Goal: Information Seeking & Learning: Learn about a topic

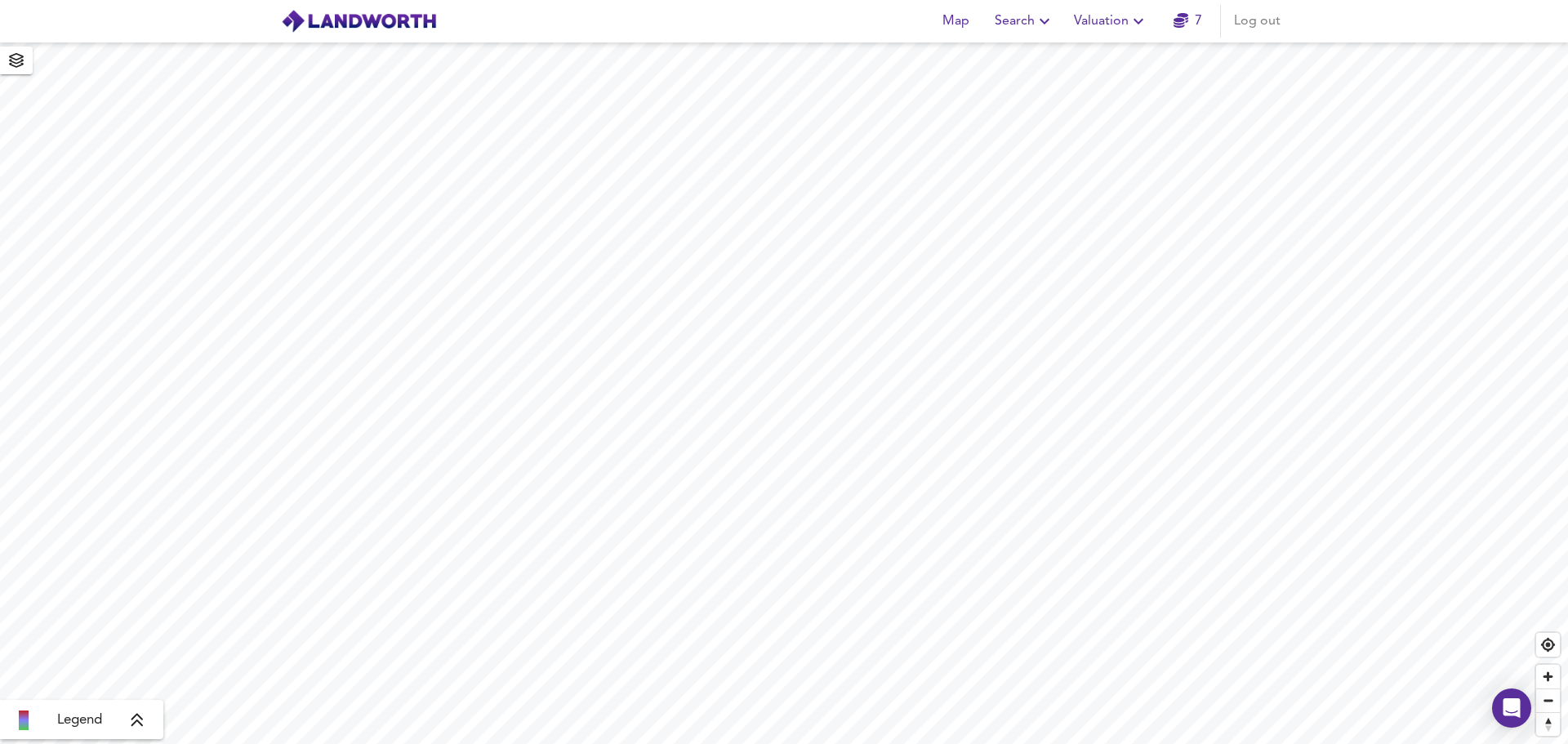
click at [1033, 22] on span "Search" at bounding box center [1024, 21] width 59 height 23
click at [1028, 57] on li "New Search" at bounding box center [1025, 58] width 162 height 29
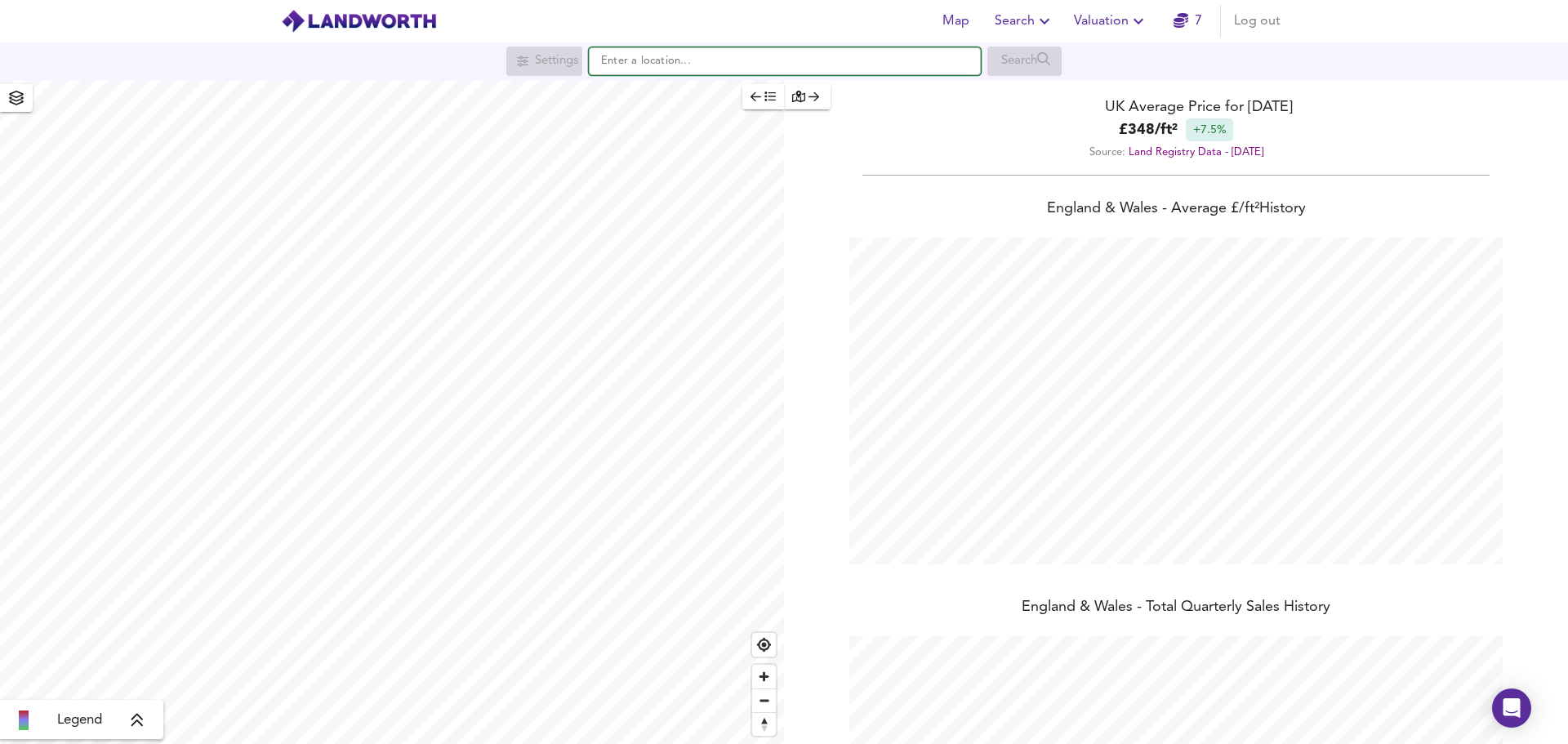
scroll to position [744, 1568]
paste input "sw3 3ap"
click at [665, 94] on strong "SW3 3AP" at bounding box center [647, 94] width 50 height 12
type input "London SW3 3AP"
checkbox input "false"
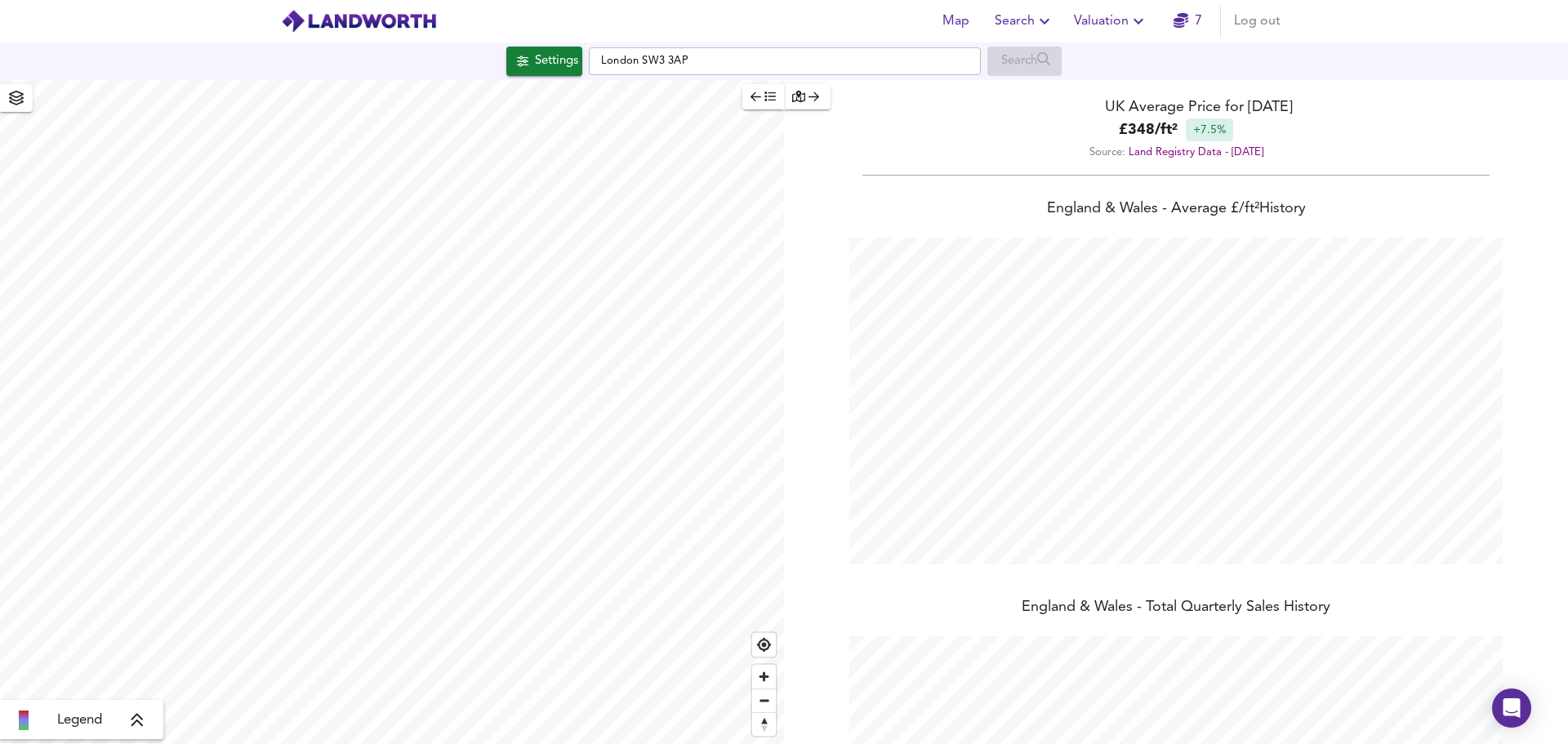
checkbox input "true"
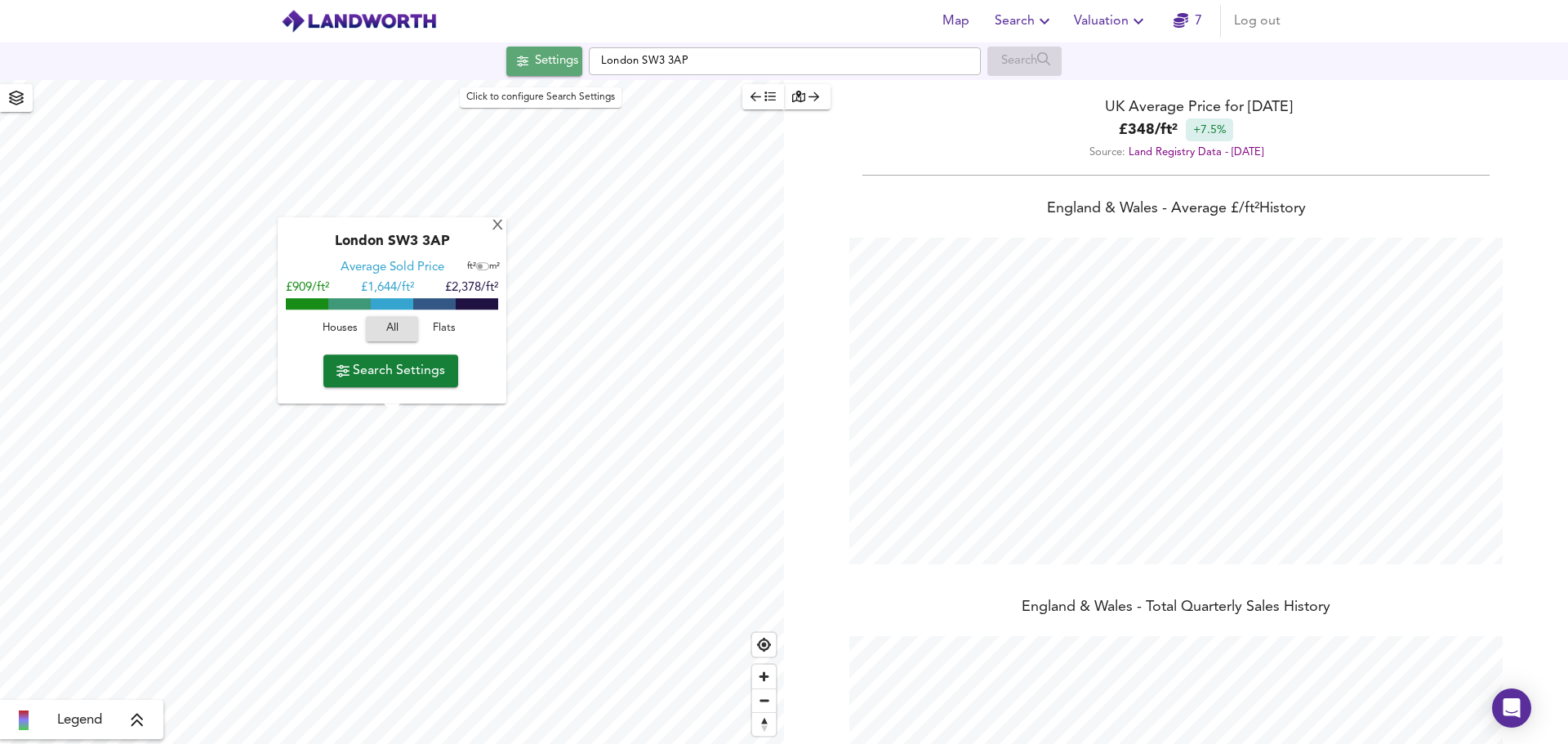
click at [552, 57] on div "Settings" at bounding box center [556, 61] width 43 height 21
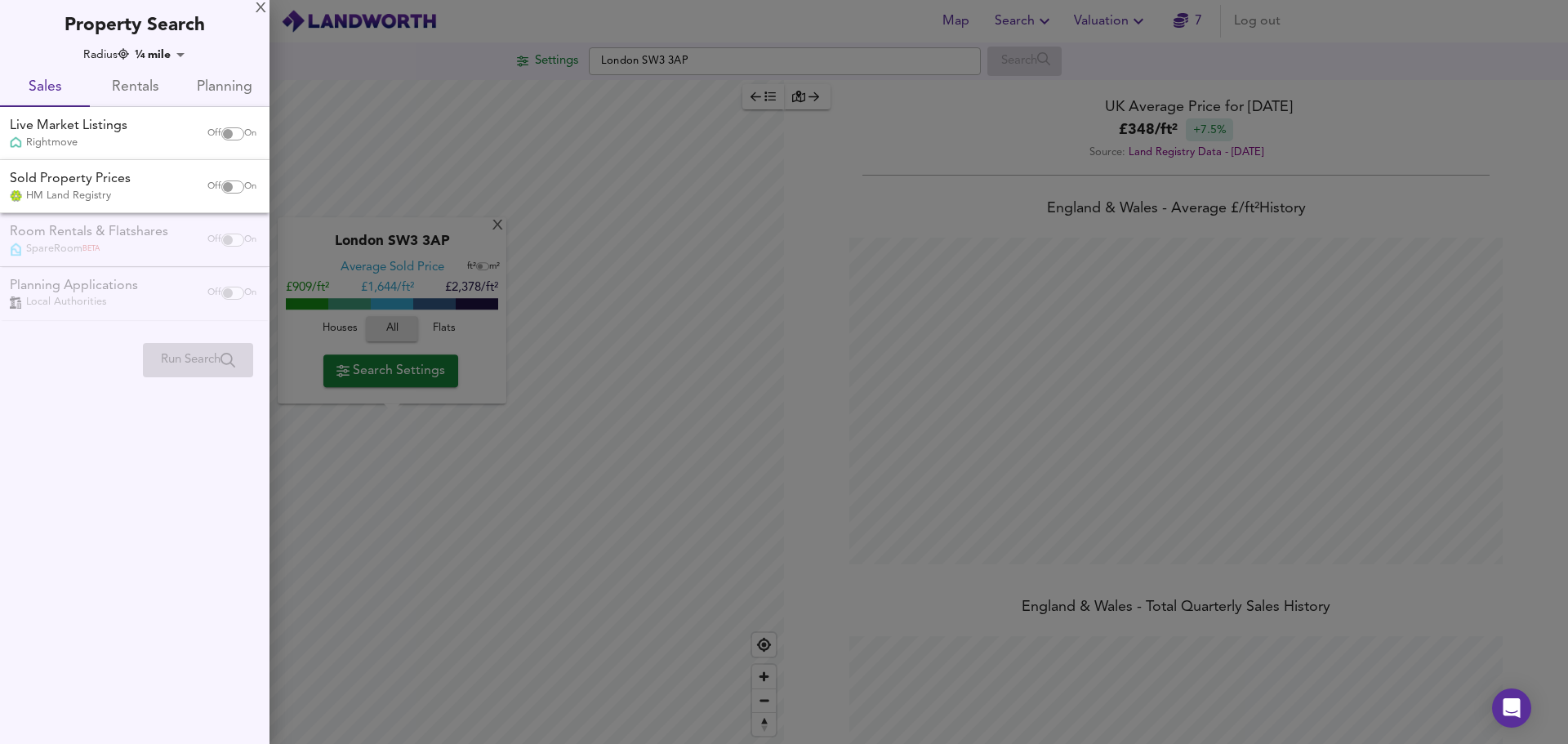
click at [211, 134] on span "Off" at bounding box center [214, 134] width 14 height 13
checkbox input "true"
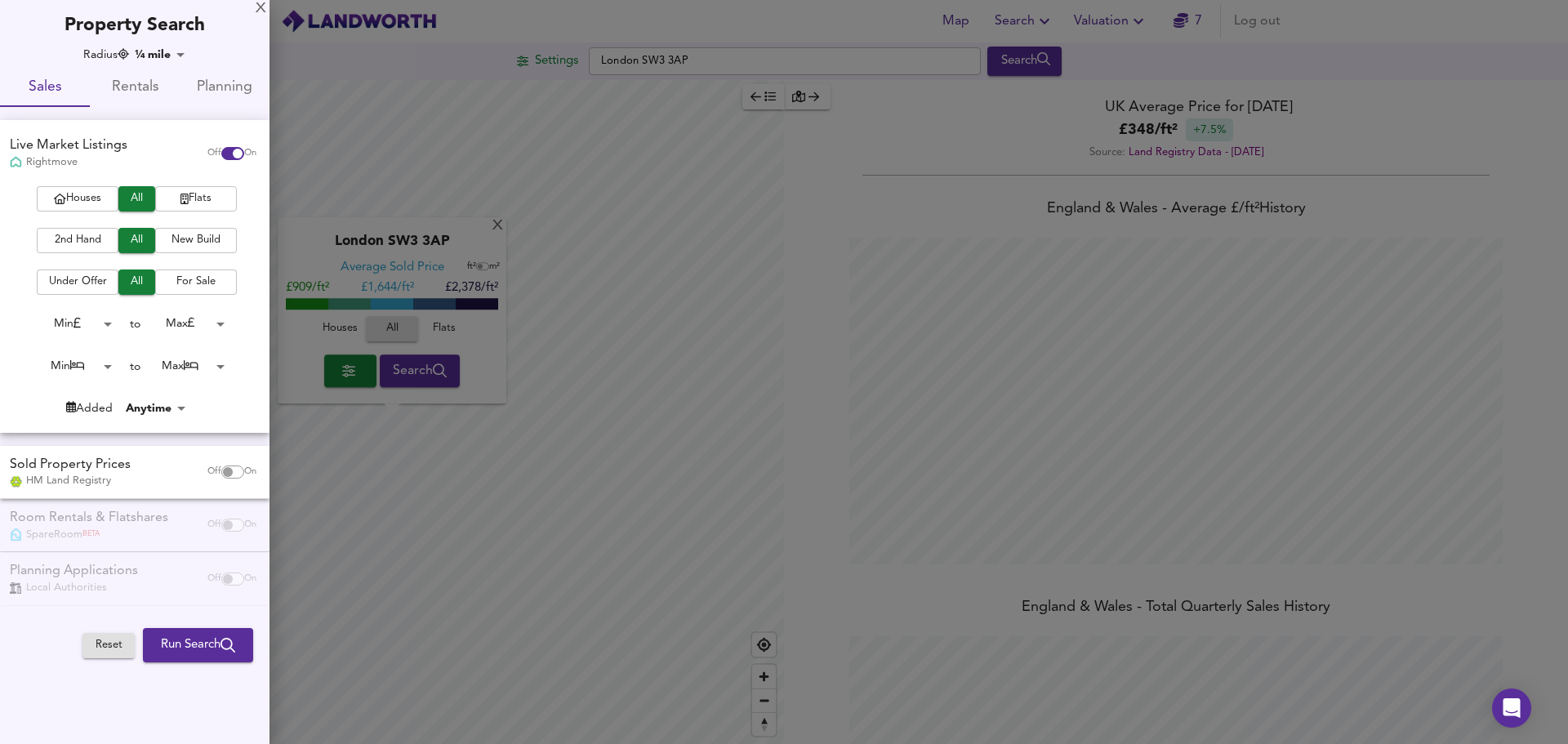
click at [193, 203] on span "Flats" at bounding box center [196, 199] width 65 height 18
click at [99, 236] on span "2nd Hand" at bounding box center [78, 240] width 65 height 18
click at [105, 372] on body "Map Search Valuation 7 Log out Settings [GEOGRAPHIC_DATA] SW3 3AP Search X Lond…" at bounding box center [784, 372] width 1568 height 744
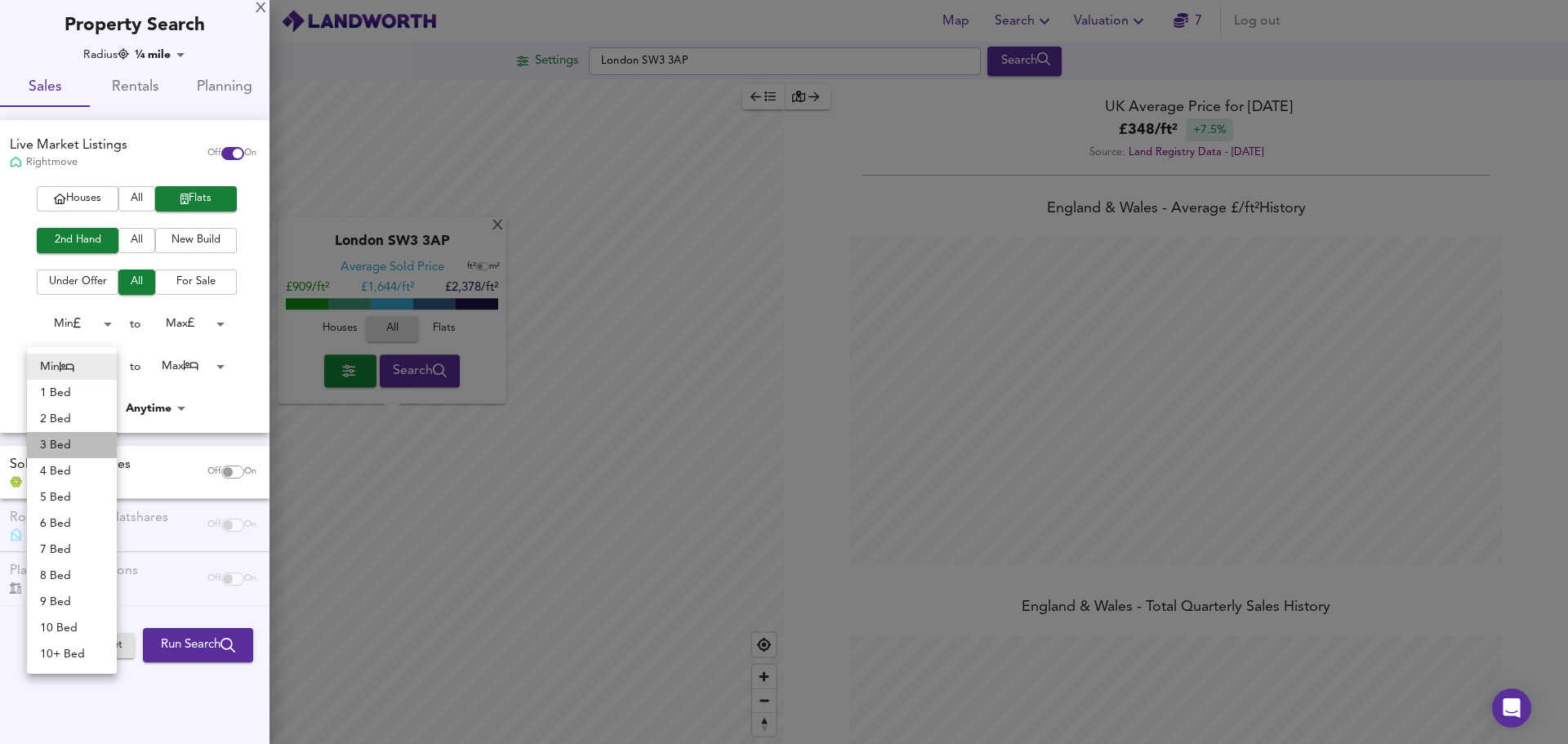
click at [67, 438] on li "3 Bed" at bounding box center [72, 444] width 90 height 26
type input "3"
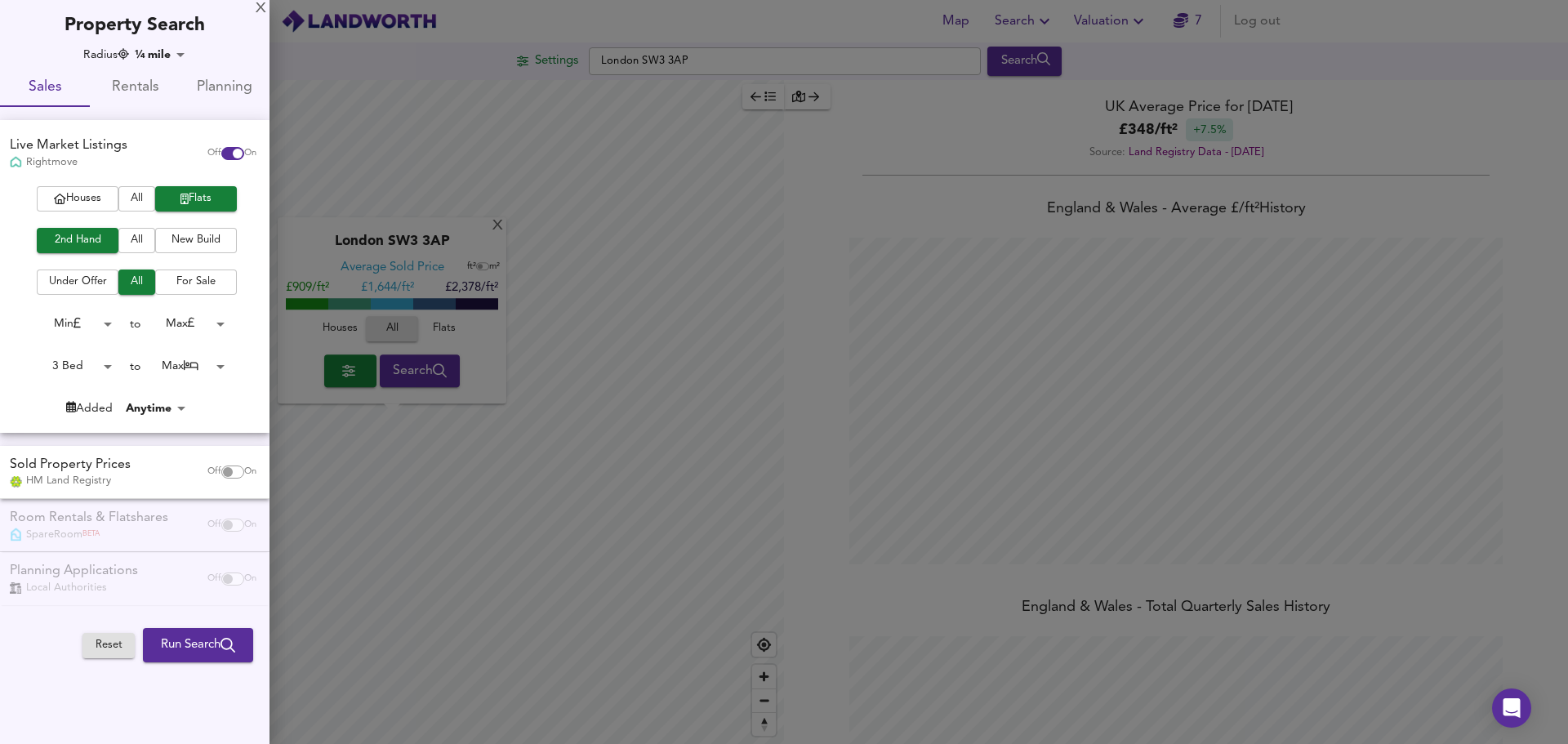
click at [189, 371] on body "Map Search Valuation 7 Log out Settings [GEOGRAPHIC_DATA] SW3 3AP Search X Lond…" at bounding box center [784, 372] width 1568 height 744
click at [198, 158] on li "3 Bed" at bounding box center [185, 157] width 90 height 26
type input "3"
click at [236, 470] on input "checkbox" at bounding box center [227, 472] width 39 height 13
checkbox input "true"
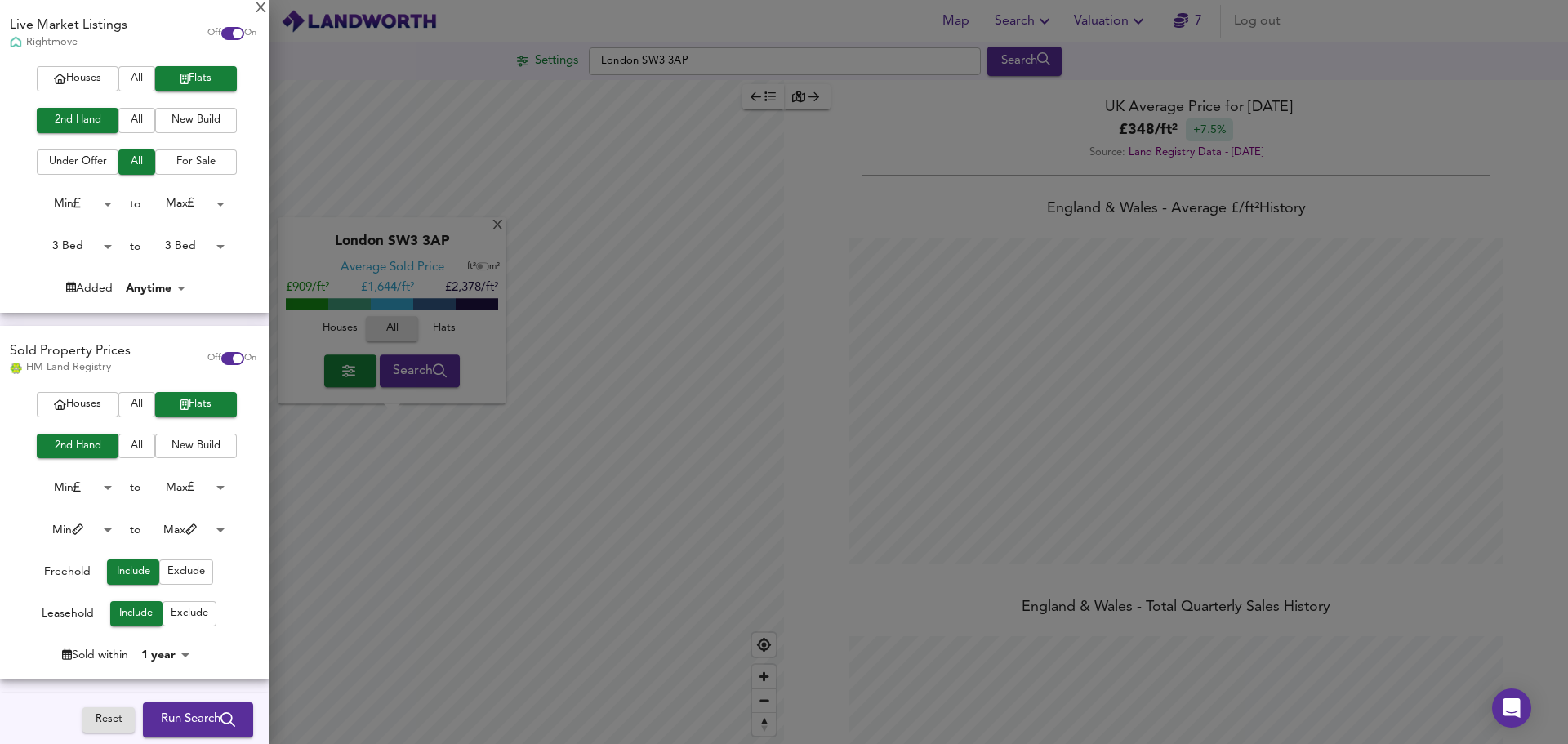
scroll to position [164, 0]
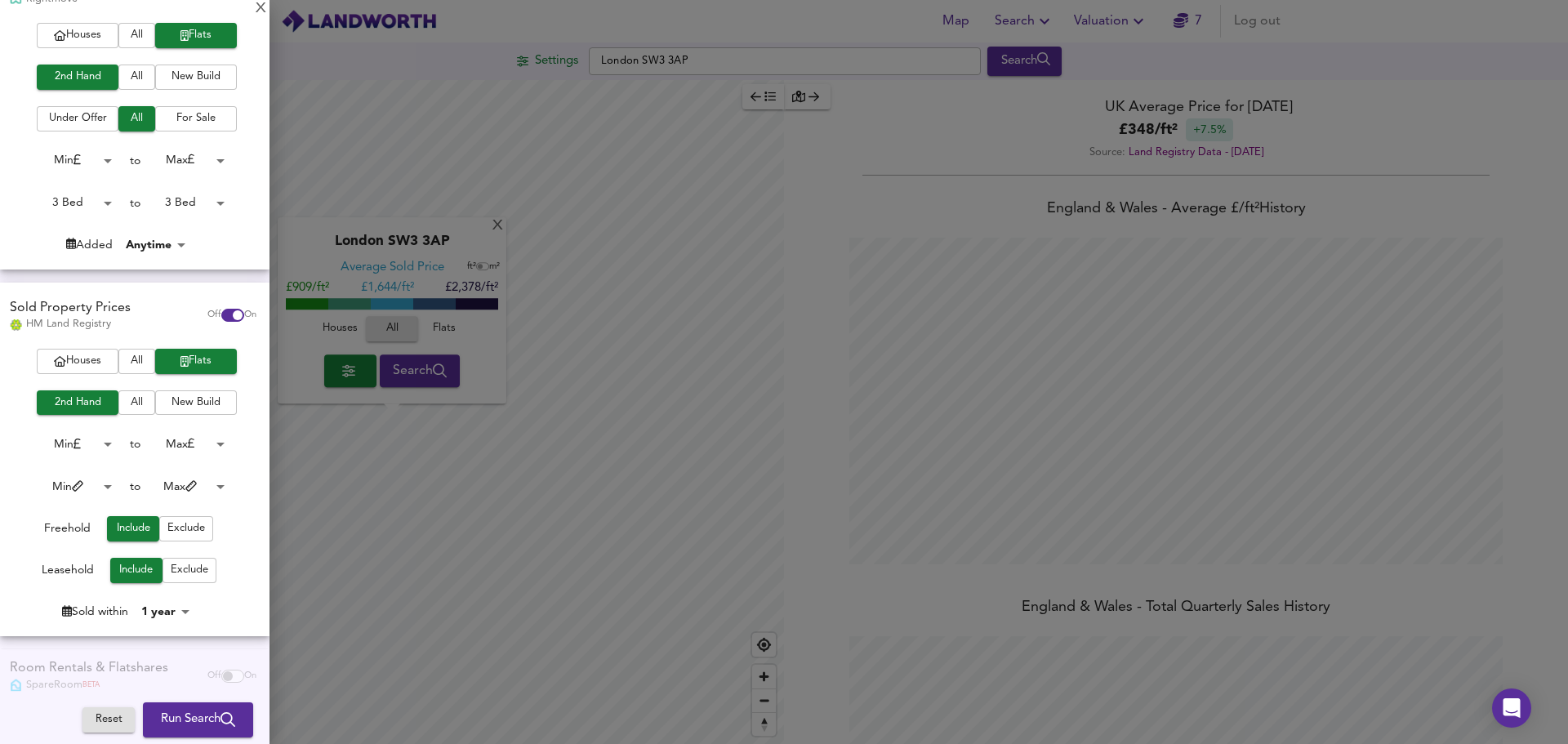
click at [195, 715] on span "Run Search" at bounding box center [198, 720] width 74 height 21
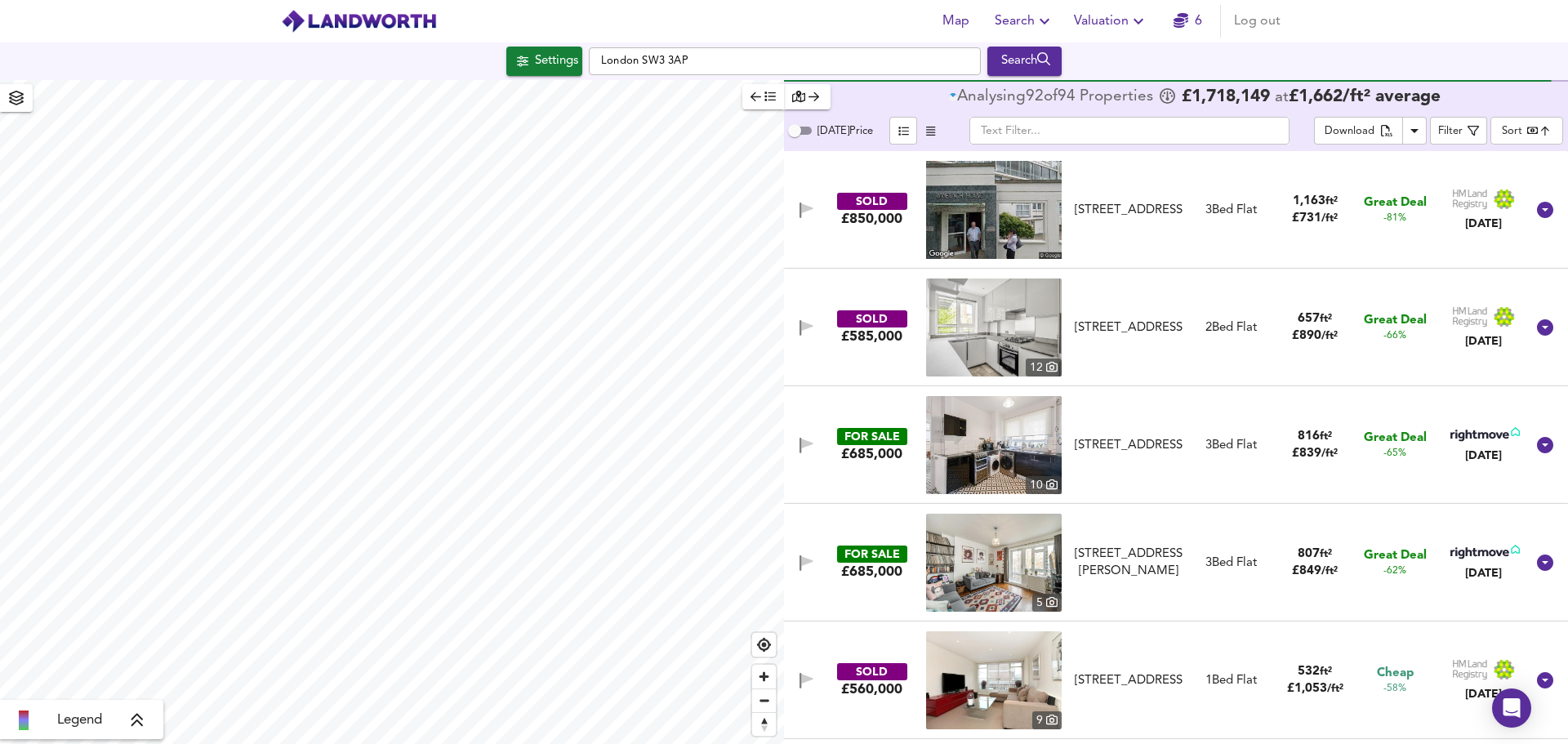
scroll to position [82, 0]
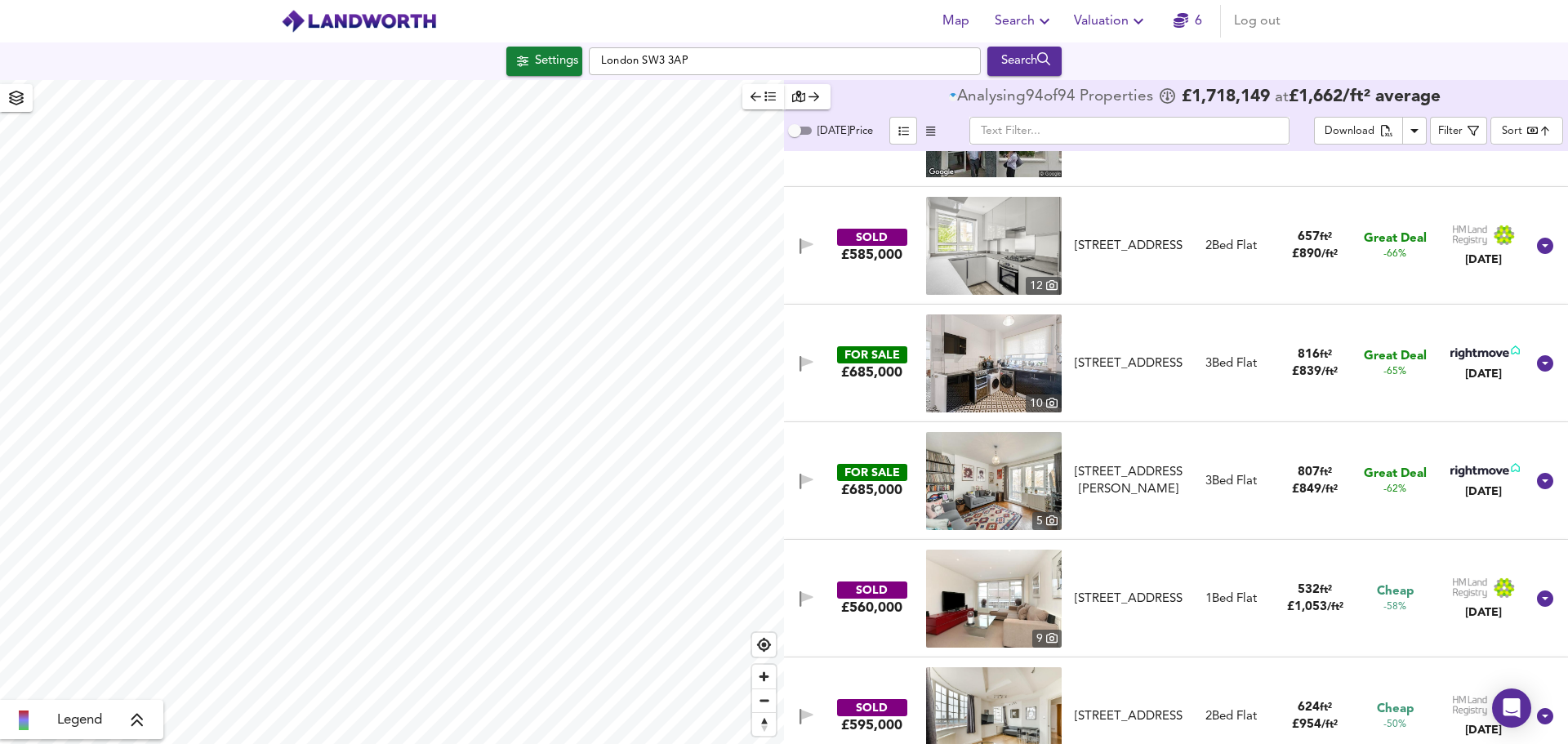
click at [977, 464] on img at bounding box center [994, 480] width 135 height 98
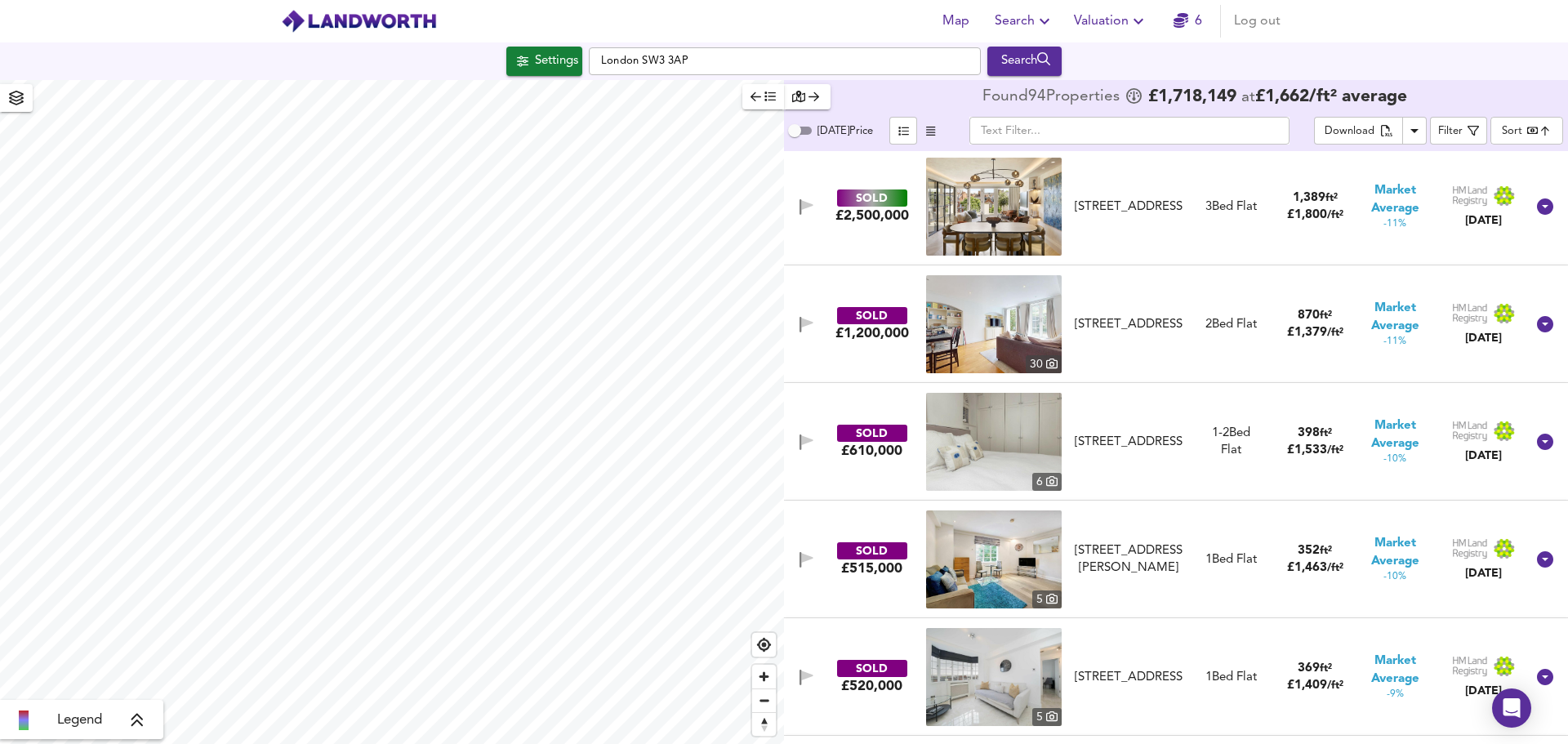
scroll to position [4000, 0]
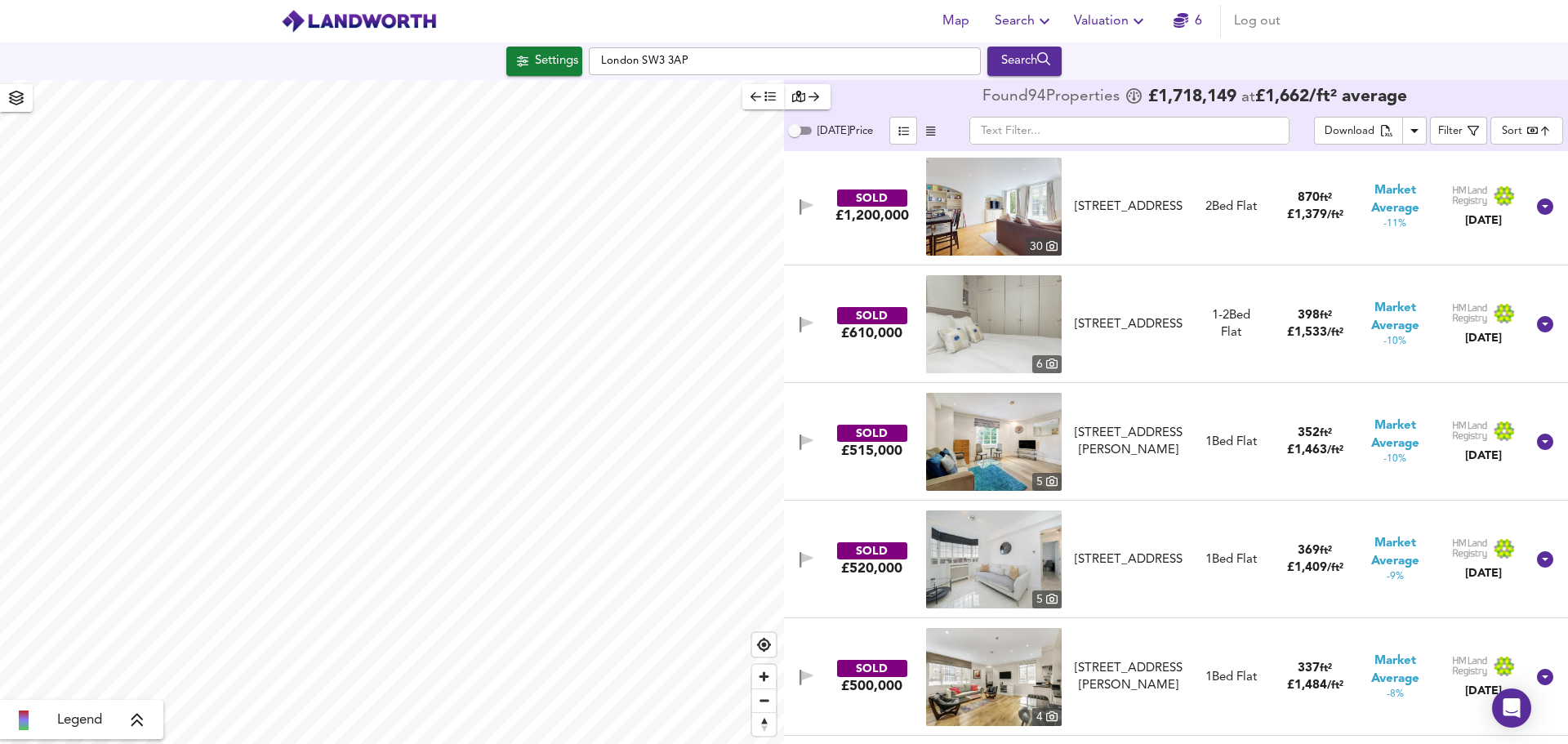
click at [1512, 133] on body "Map Search Valuation 6 Log out Settings [GEOGRAPHIC_DATA] SW3 3AP Search Legend…" at bounding box center [784, 372] width 1568 height 744
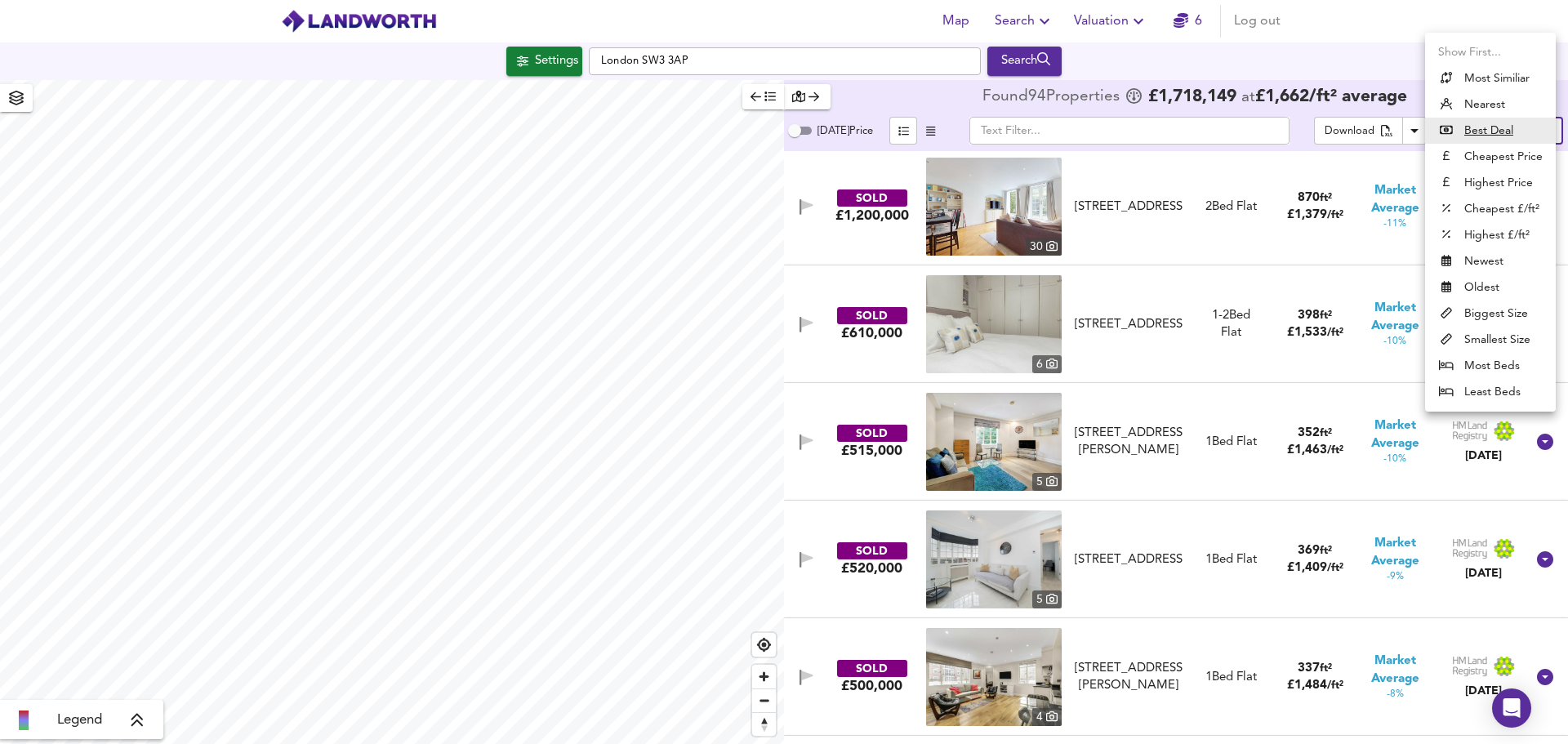
click at [1497, 154] on li "Cheapest Price" at bounding box center [1490, 156] width 130 height 26
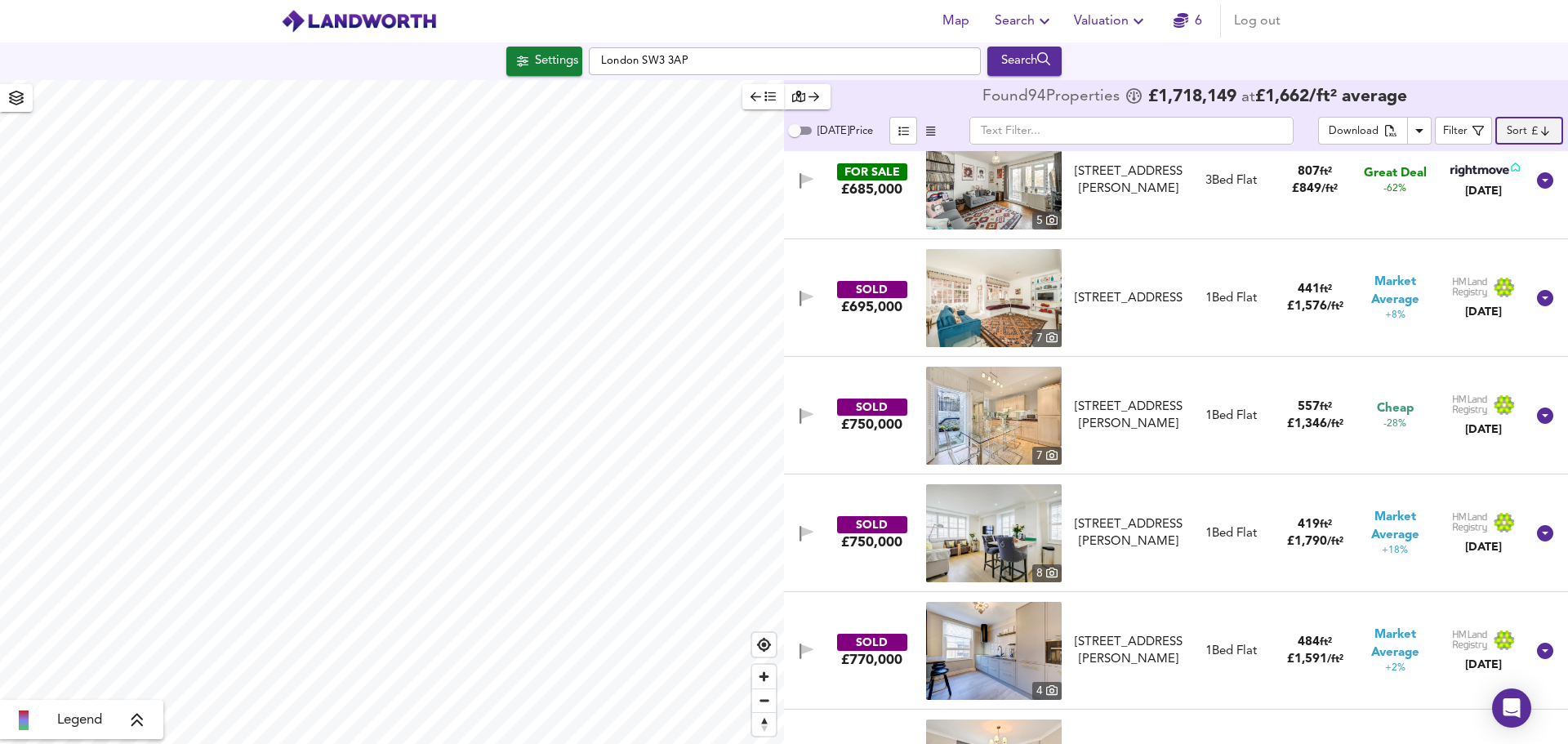
scroll to position [3429, 0]
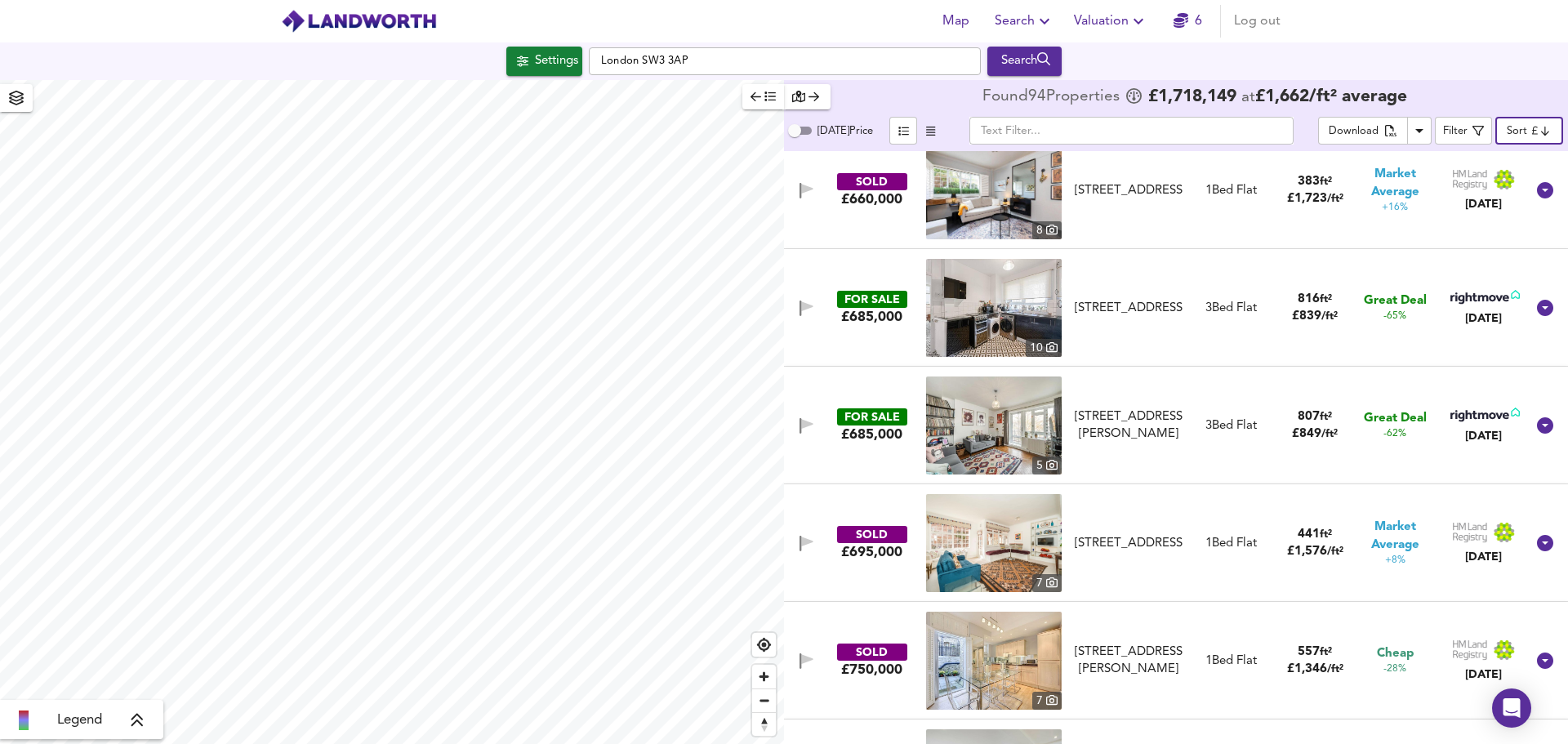
click at [1547, 129] on body "Map Search Valuation 6 Log out Settings [GEOGRAPHIC_DATA] SW3 3AP Search Legend…" at bounding box center [784, 372] width 1568 height 744
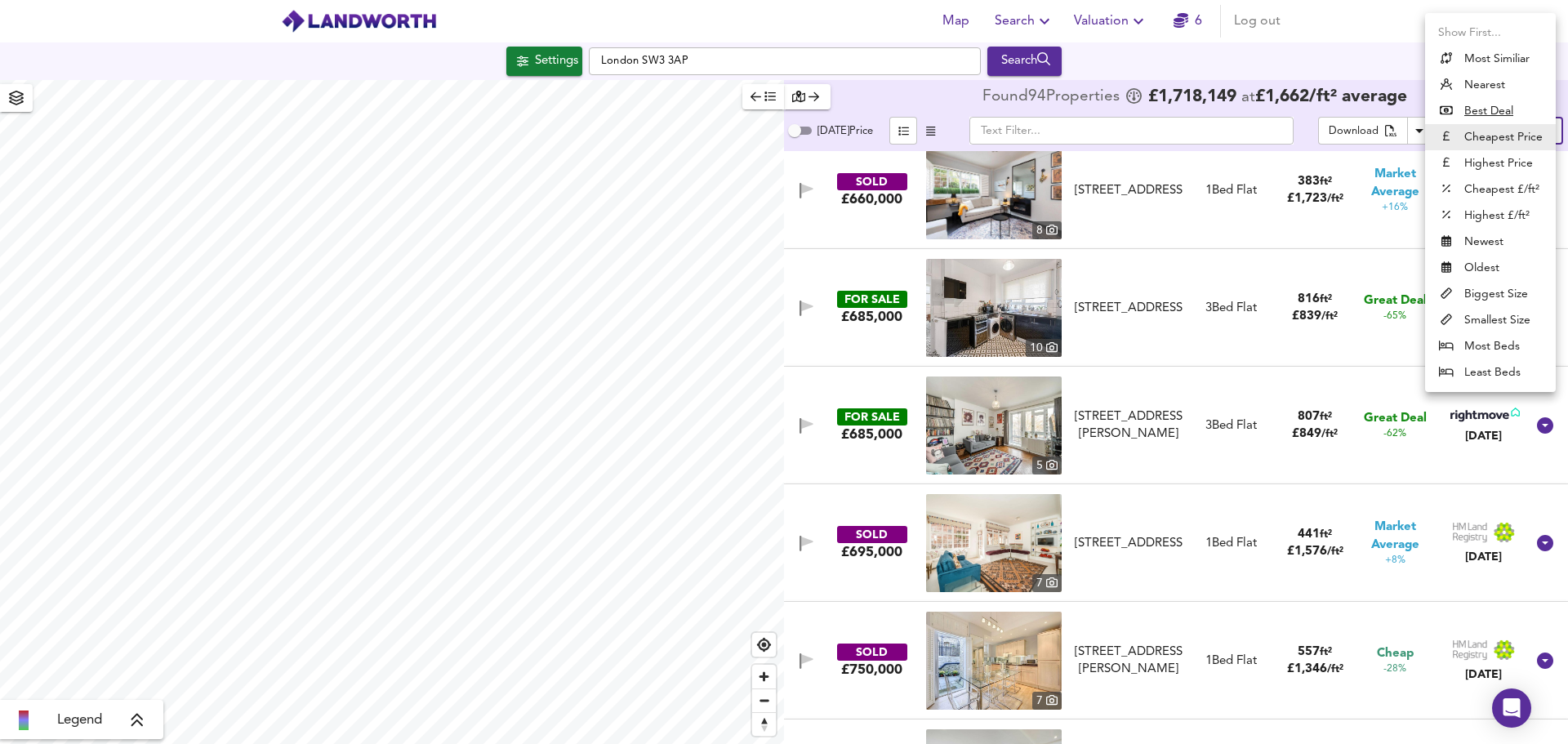
click at [1485, 109] on u "Best Deal" at bounding box center [1489, 111] width 49 height 17
type input "bestdeal"
